Goal: Information Seeking & Learning: Learn about a topic

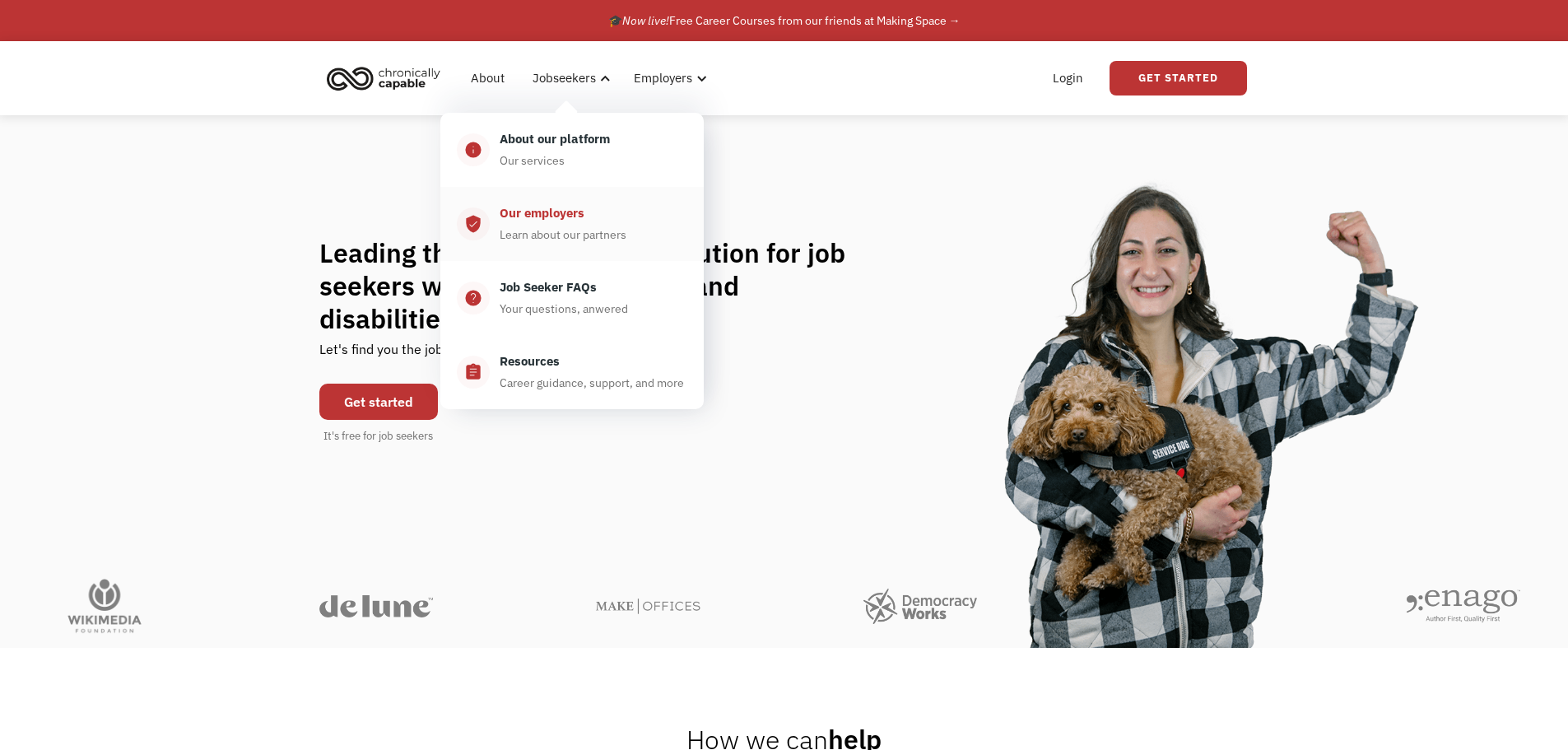
click at [542, 227] on div "Learn about our partners" at bounding box center [564, 235] width 127 height 20
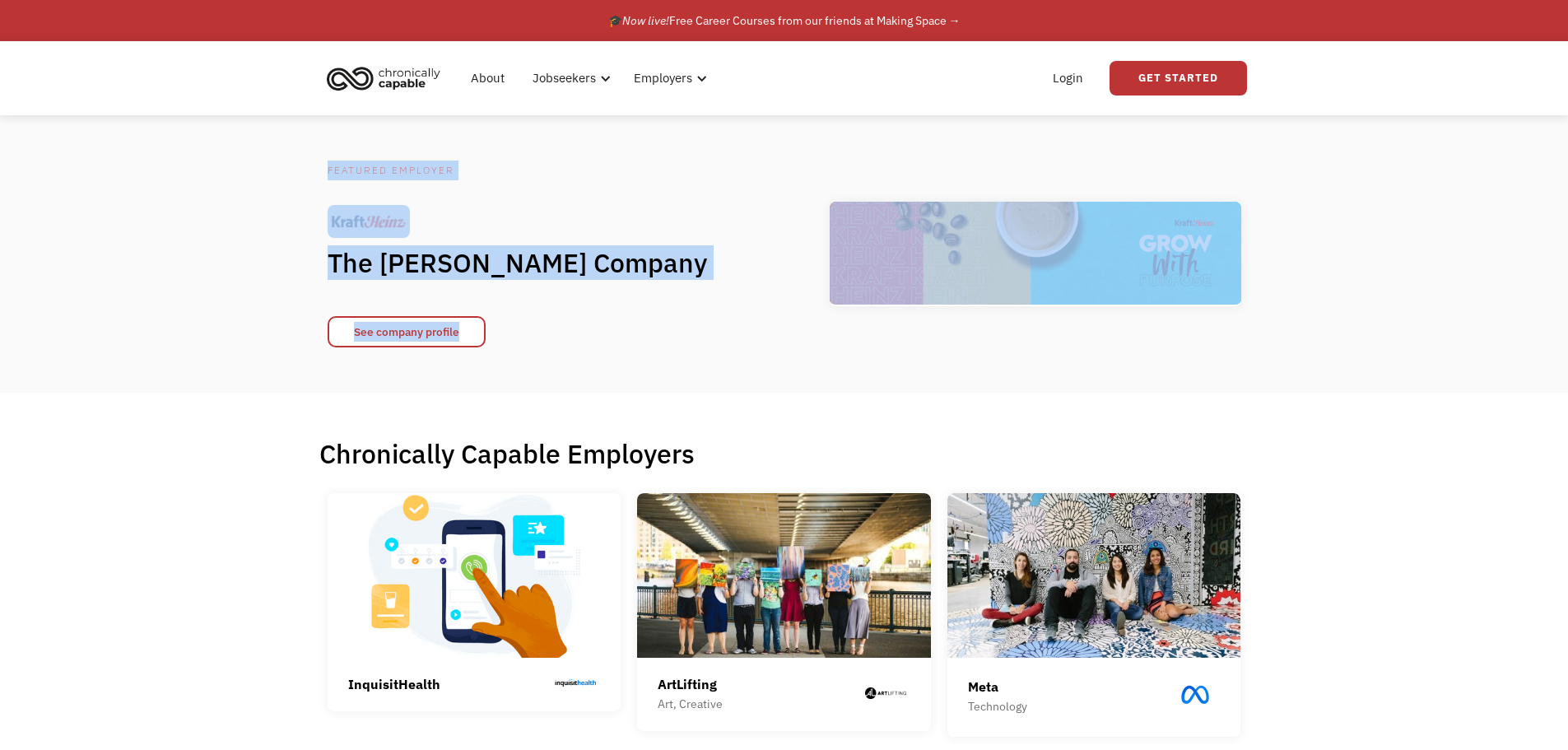
drag, startPoint x: 1567, startPoint y: 145, endPoint x: 1577, endPoint y: 88, distance: 57.9
click at [1568, 88] on html "What role best describes you? I'm looking for work Join as a job seeker I'm loo…" at bounding box center [784, 375] width 1568 height 750
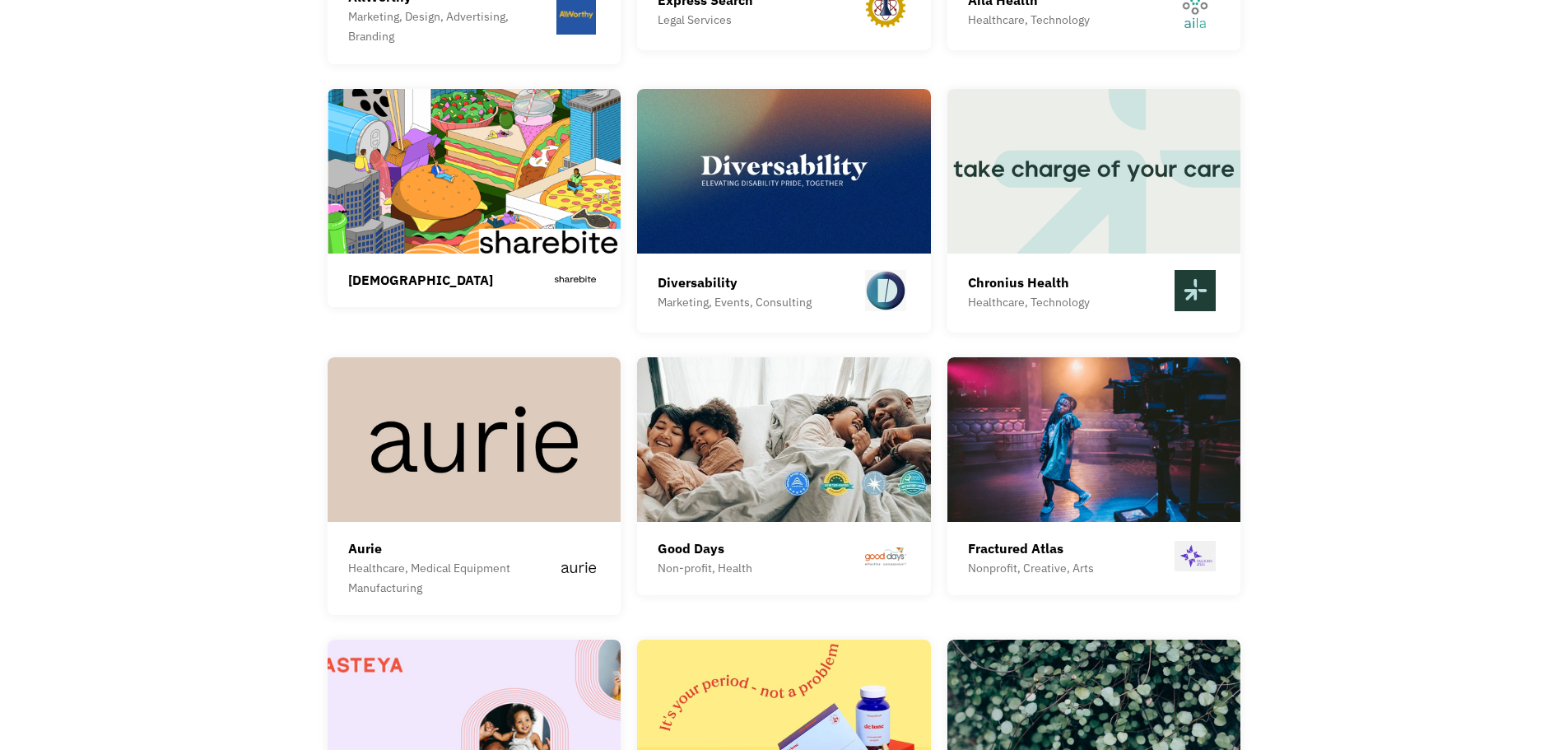
scroll to position [3940, 0]
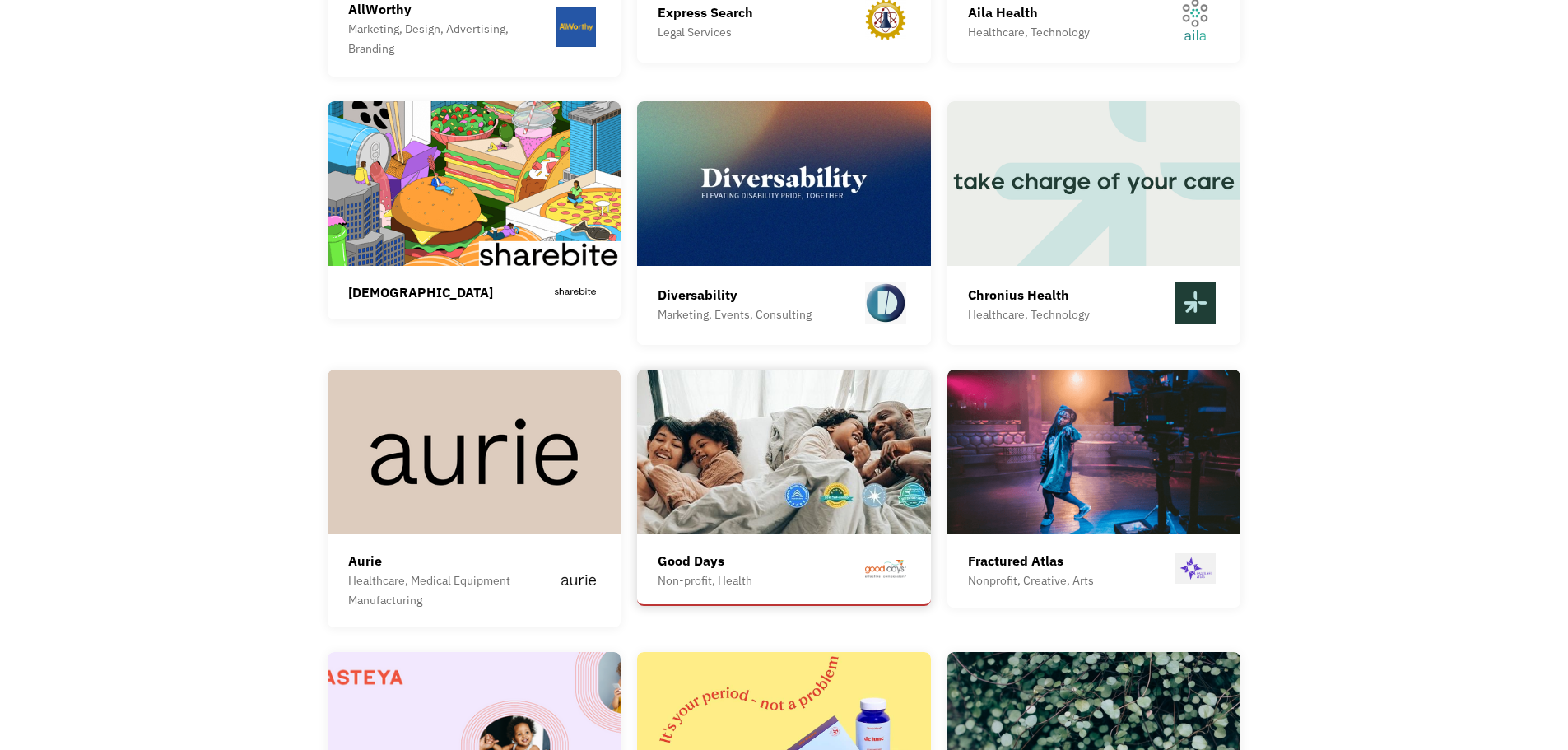
click at [885, 400] on img at bounding box center [784, 452] width 294 height 165
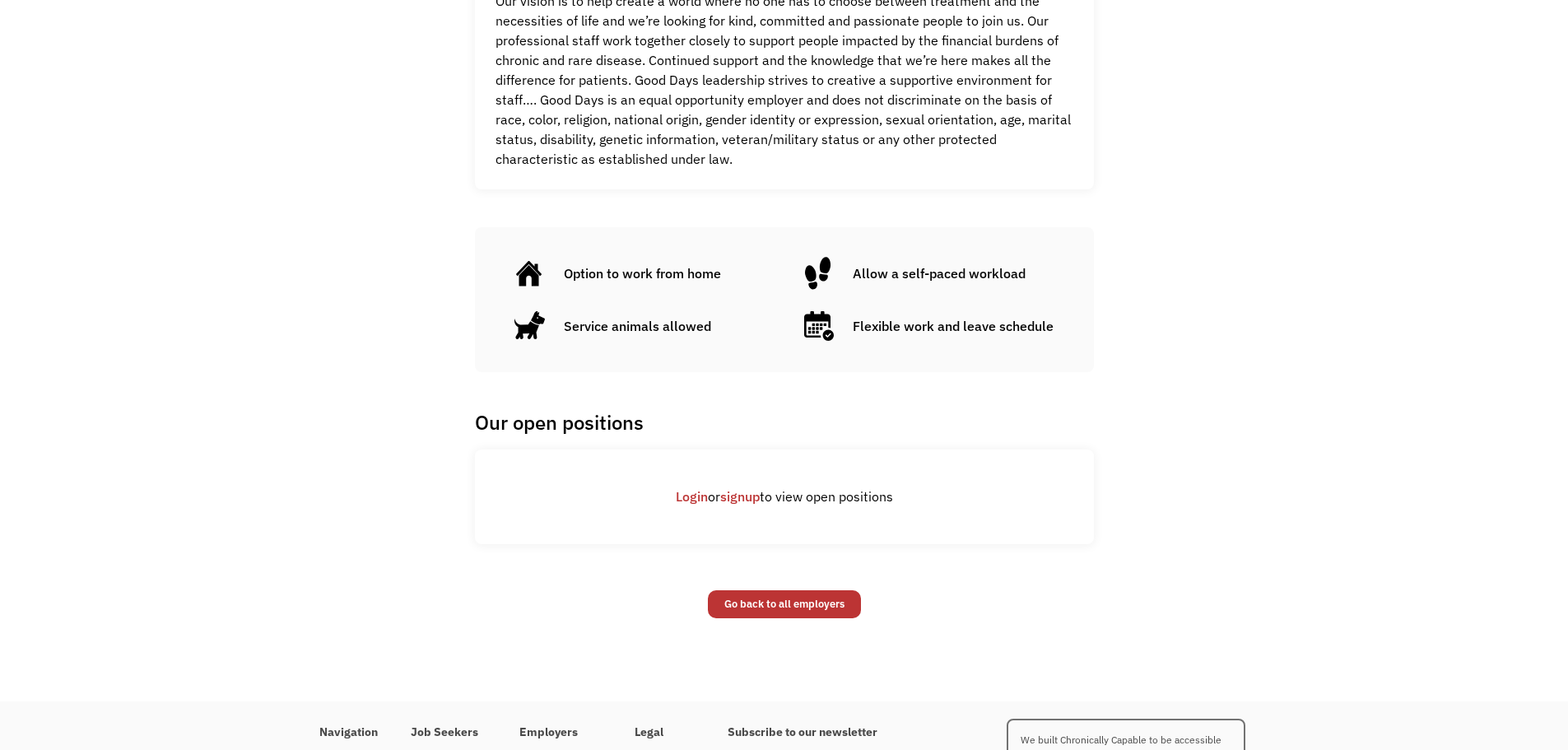
scroll to position [847, 0]
drag, startPoint x: 1568, startPoint y: 460, endPoint x: 1570, endPoint y: 444, distance: 16.1
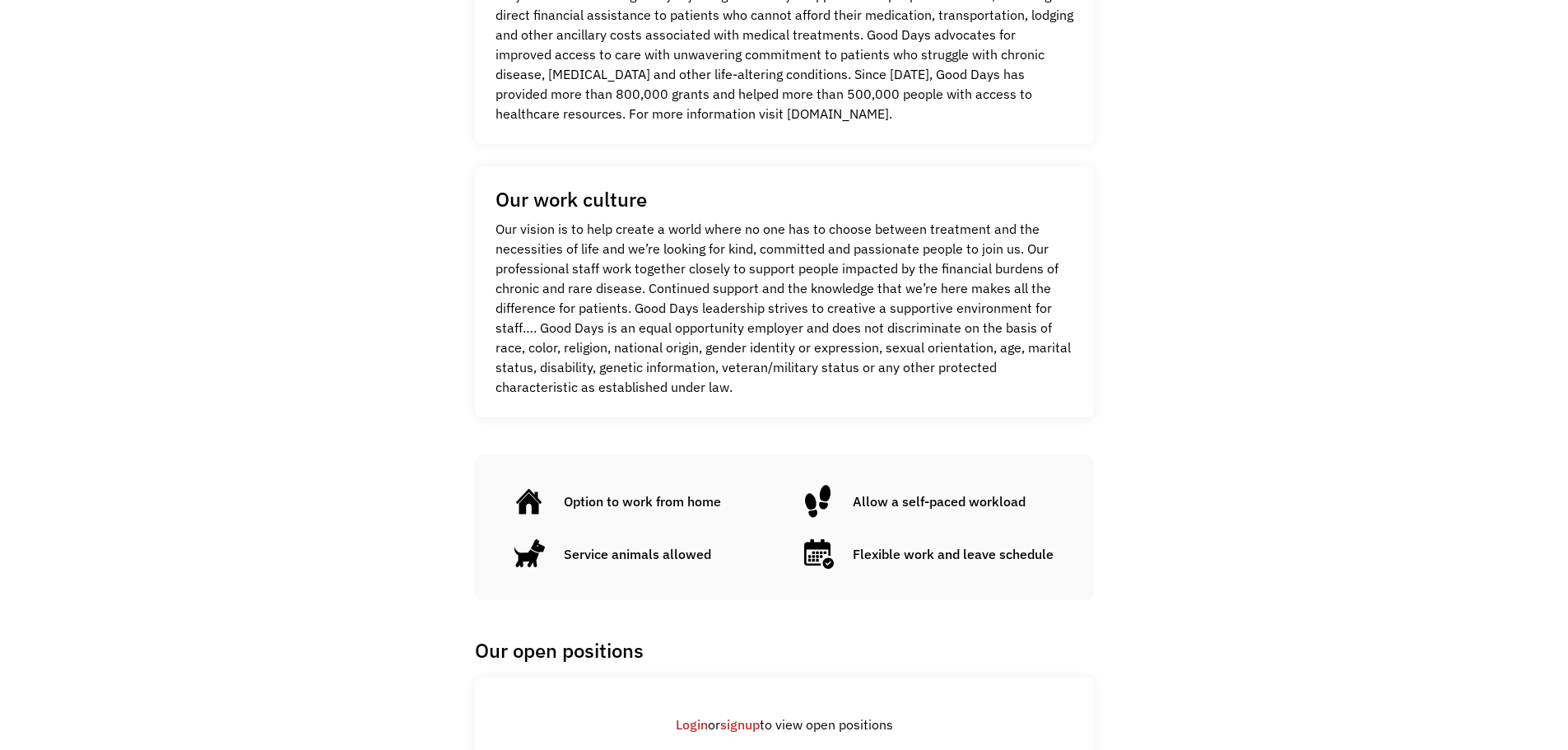
scroll to position [0, 0]
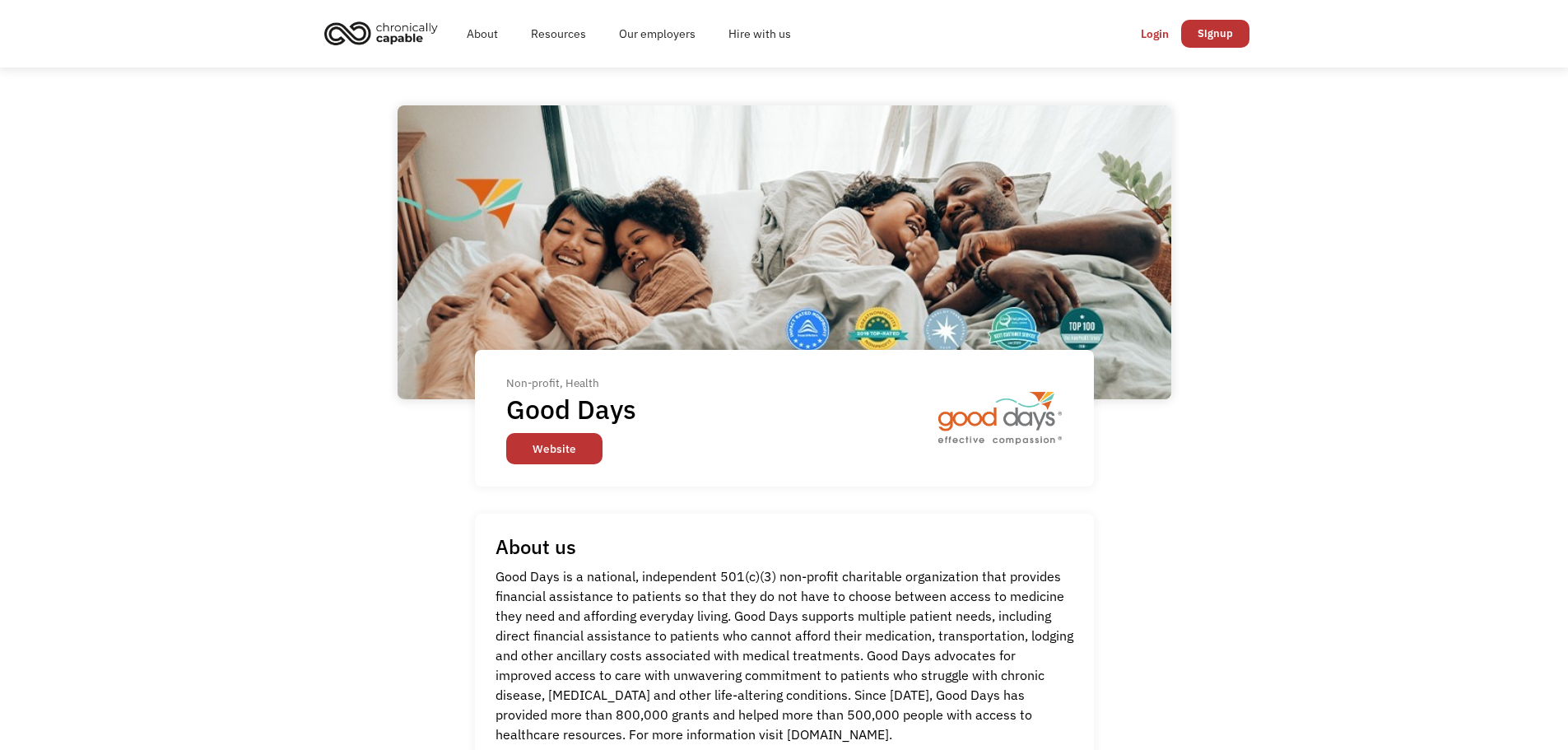
click at [540, 441] on link "Website" at bounding box center [554, 448] width 96 height 31
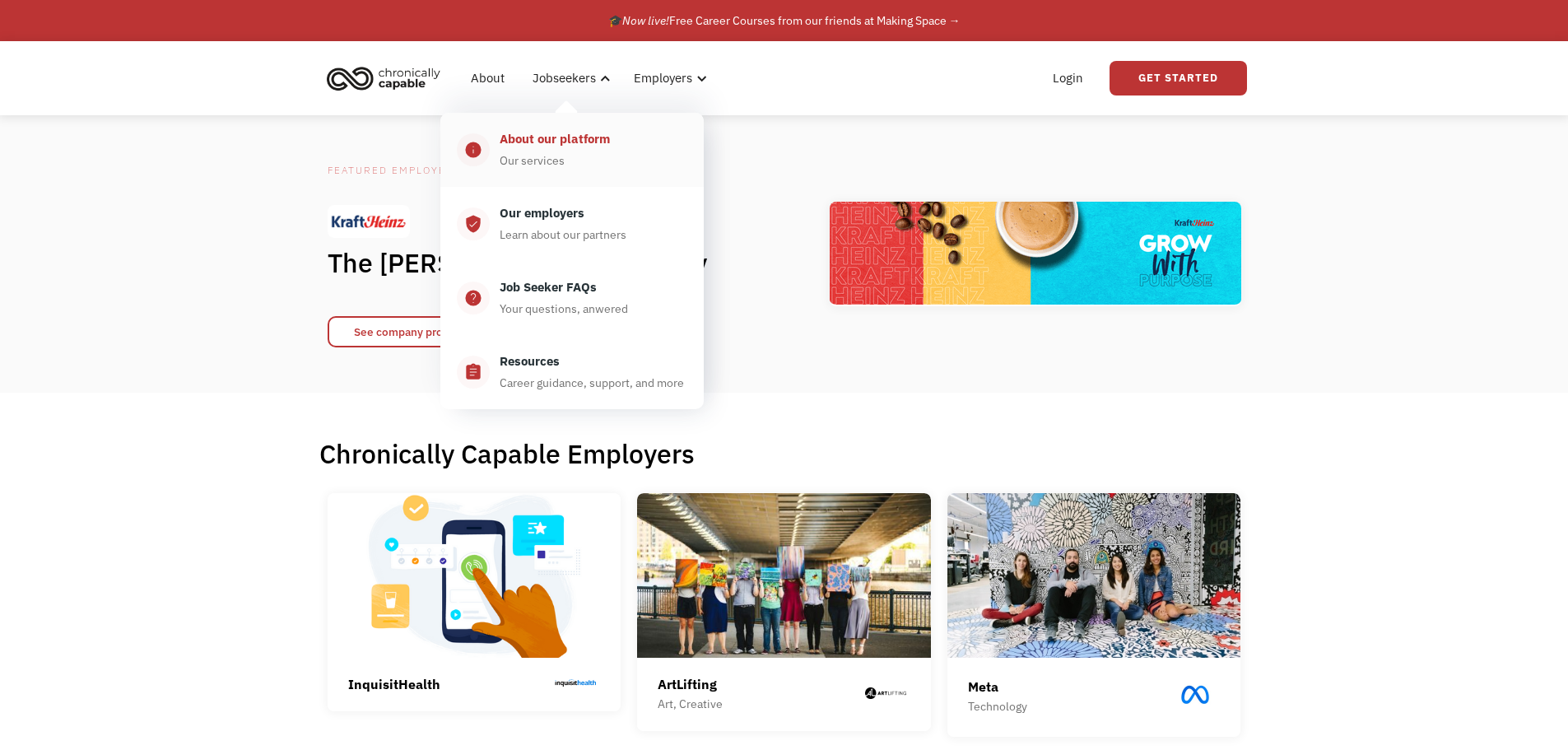
click at [551, 150] on div "Our services" at bounding box center [533, 160] width 65 height 20
